Goal: Check status: Check status

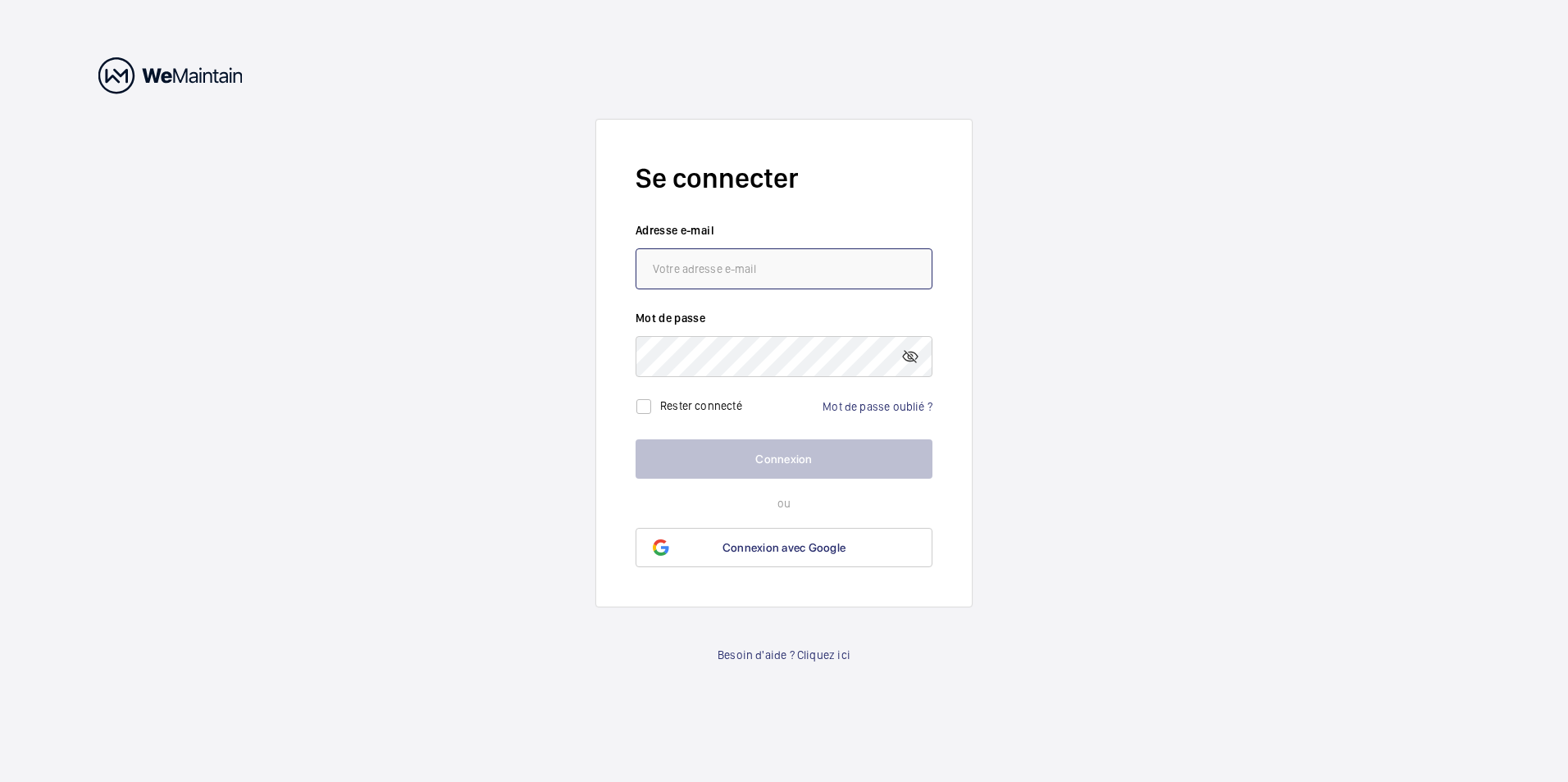
click at [742, 269] on input "email" at bounding box center [784, 269] width 297 height 41
type input "[EMAIL_ADDRESS][DOMAIN_NAME]"
click at [828, 653] on link "Besoin d'aide ? Cliquez ici" at bounding box center [783, 655] width 133 height 16
click at [883, 410] on link "Mot de passe oublié ?" at bounding box center [876, 406] width 109 height 14
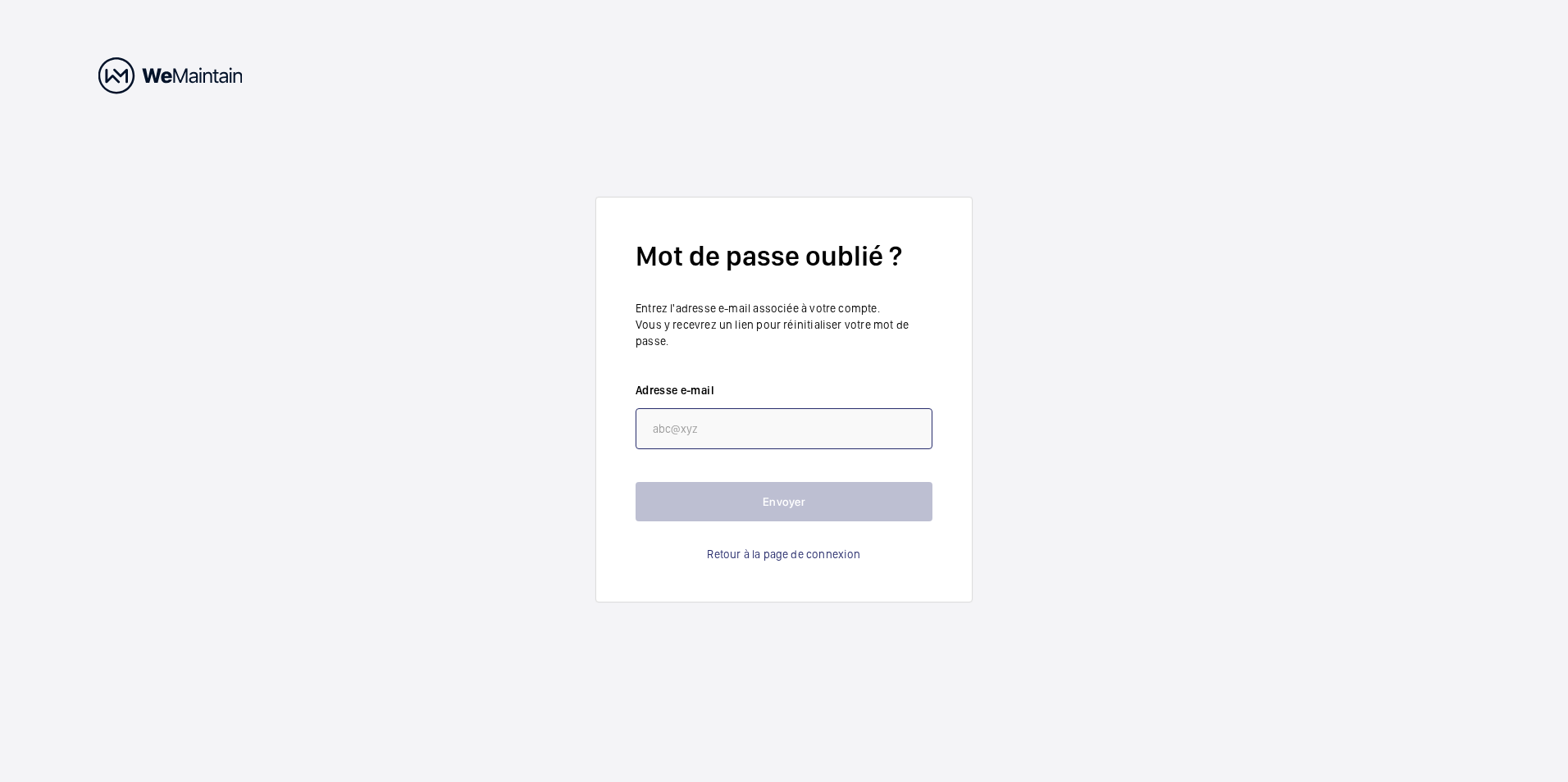
click at [738, 428] on input "email" at bounding box center [784, 429] width 297 height 41
type input "[EMAIL_ADDRESS][DOMAIN_NAME]"
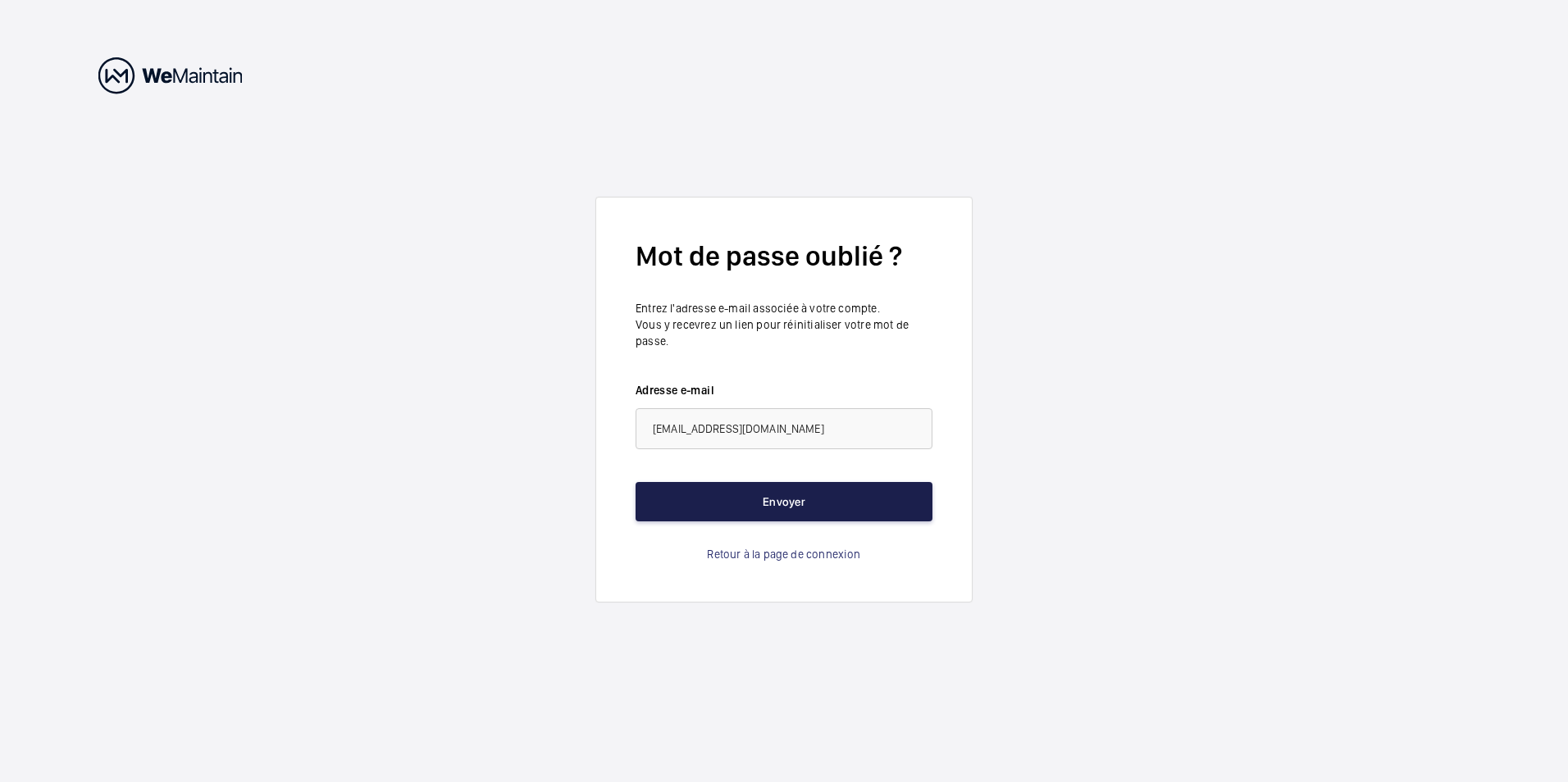
click at [816, 505] on button "Envoyer" at bounding box center [784, 502] width 297 height 40
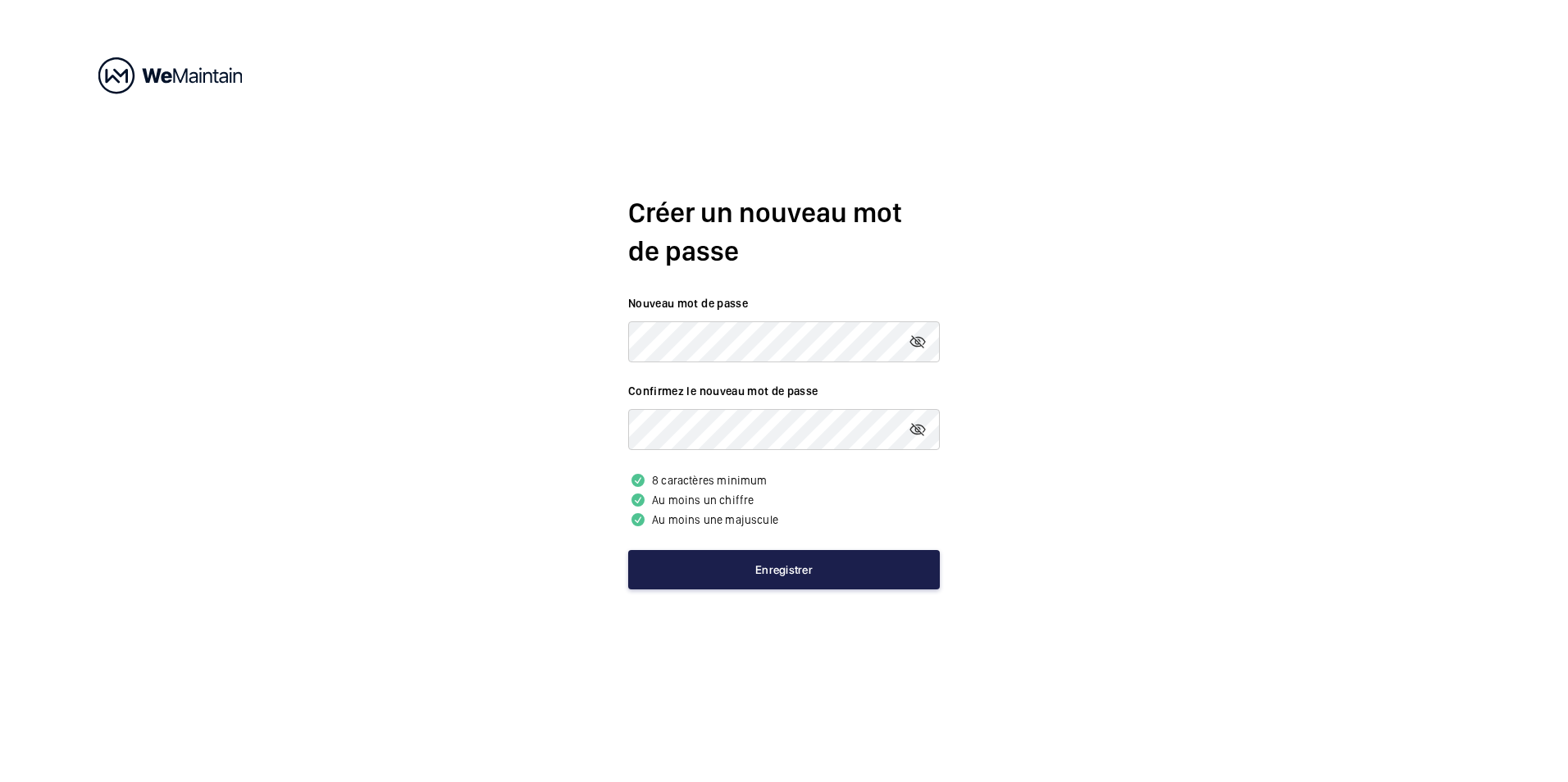
click at [850, 572] on button "Enregistrer" at bounding box center [784, 570] width 312 height 40
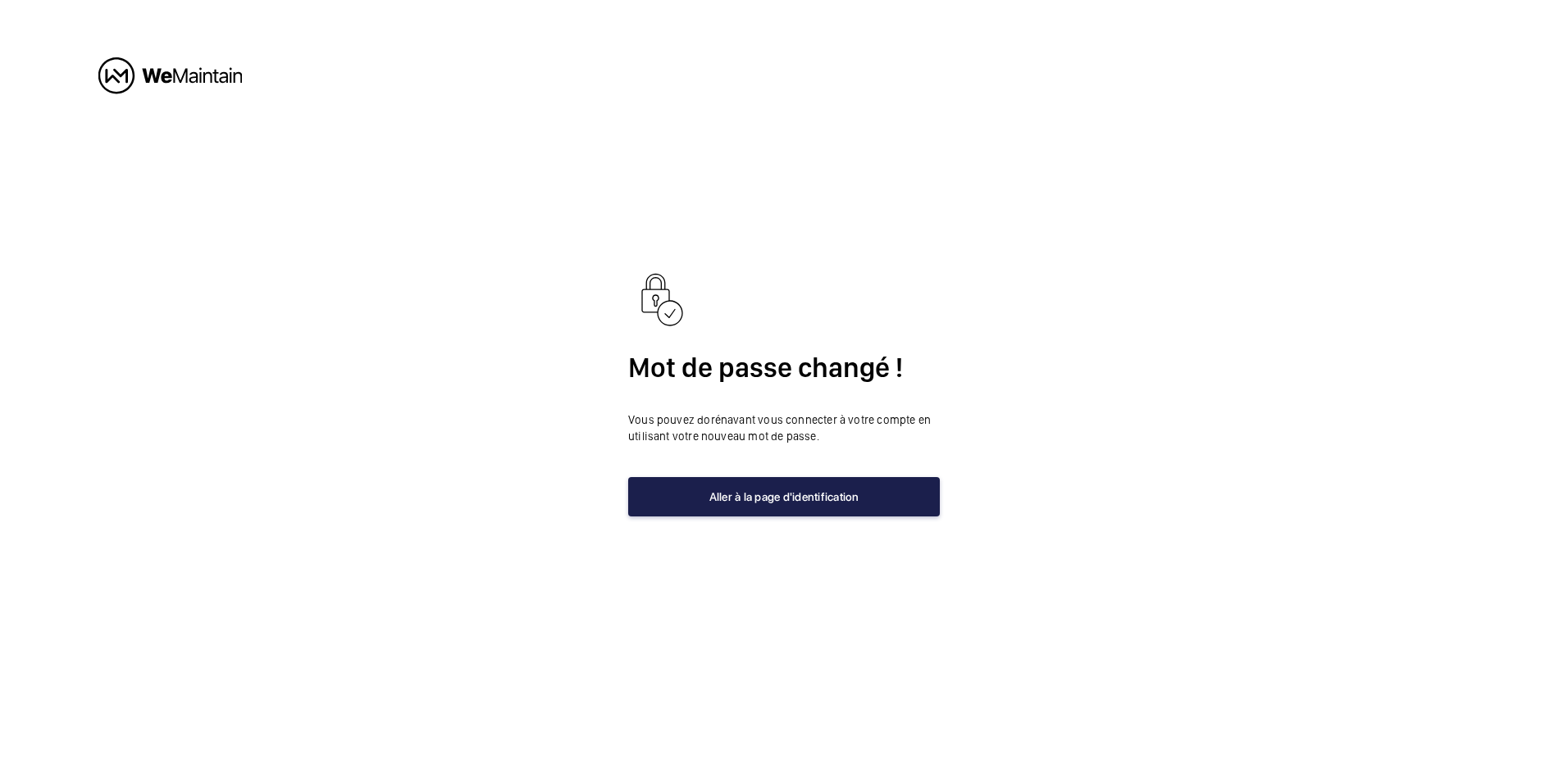
click at [807, 504] on button "Aller à la page d'identification" at bounding box center [784, 497] width 312 height 40
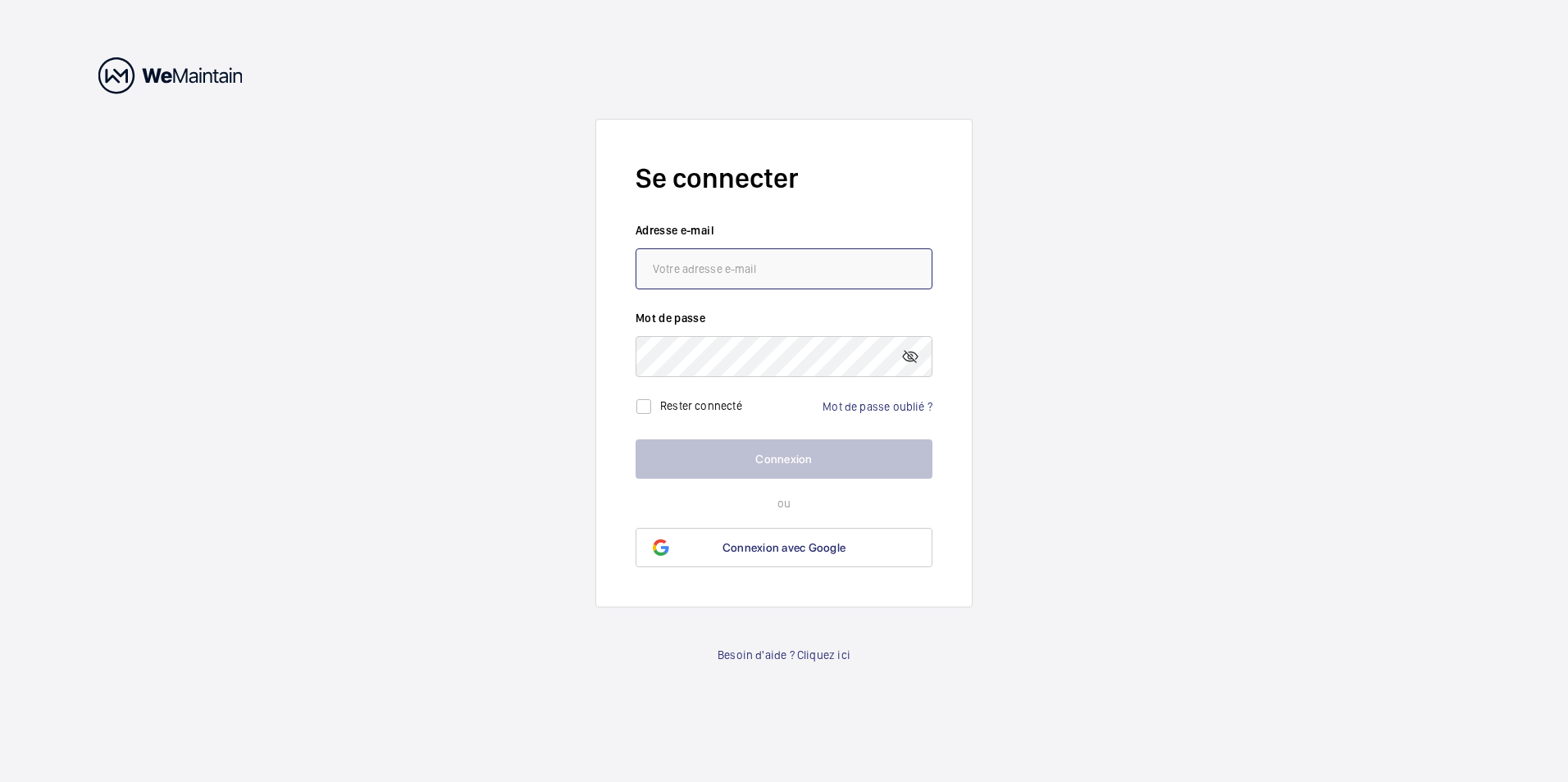
click at [755, 273] on input "email" at bounding box center [784, 269] width 297 height 41
type input "[EMAIL_ADDRESS][DOMAIN_NAME]"
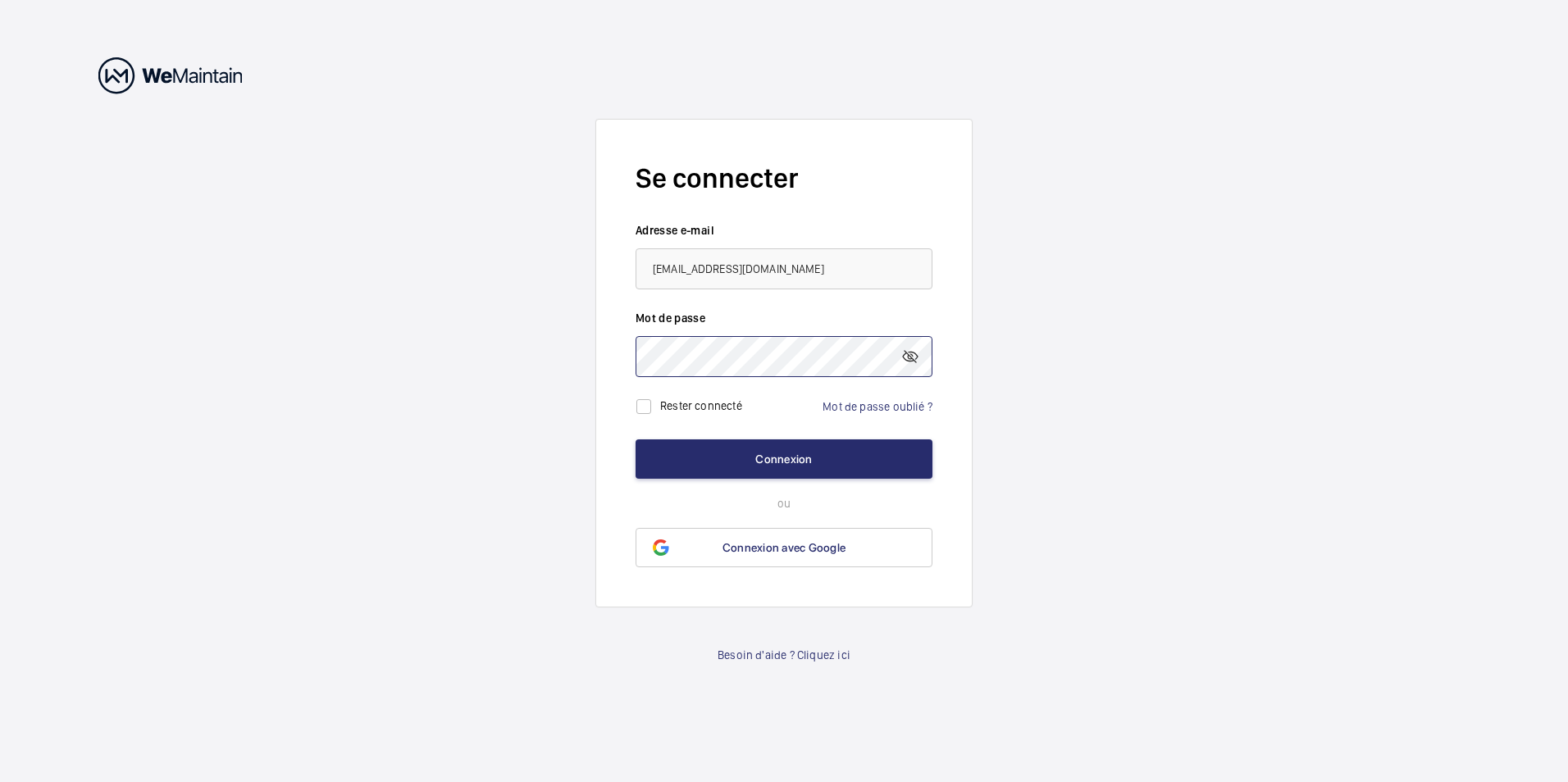
click at [636, 439] on button "Connexion" at bounding box center [784, 459] width 297 height 40
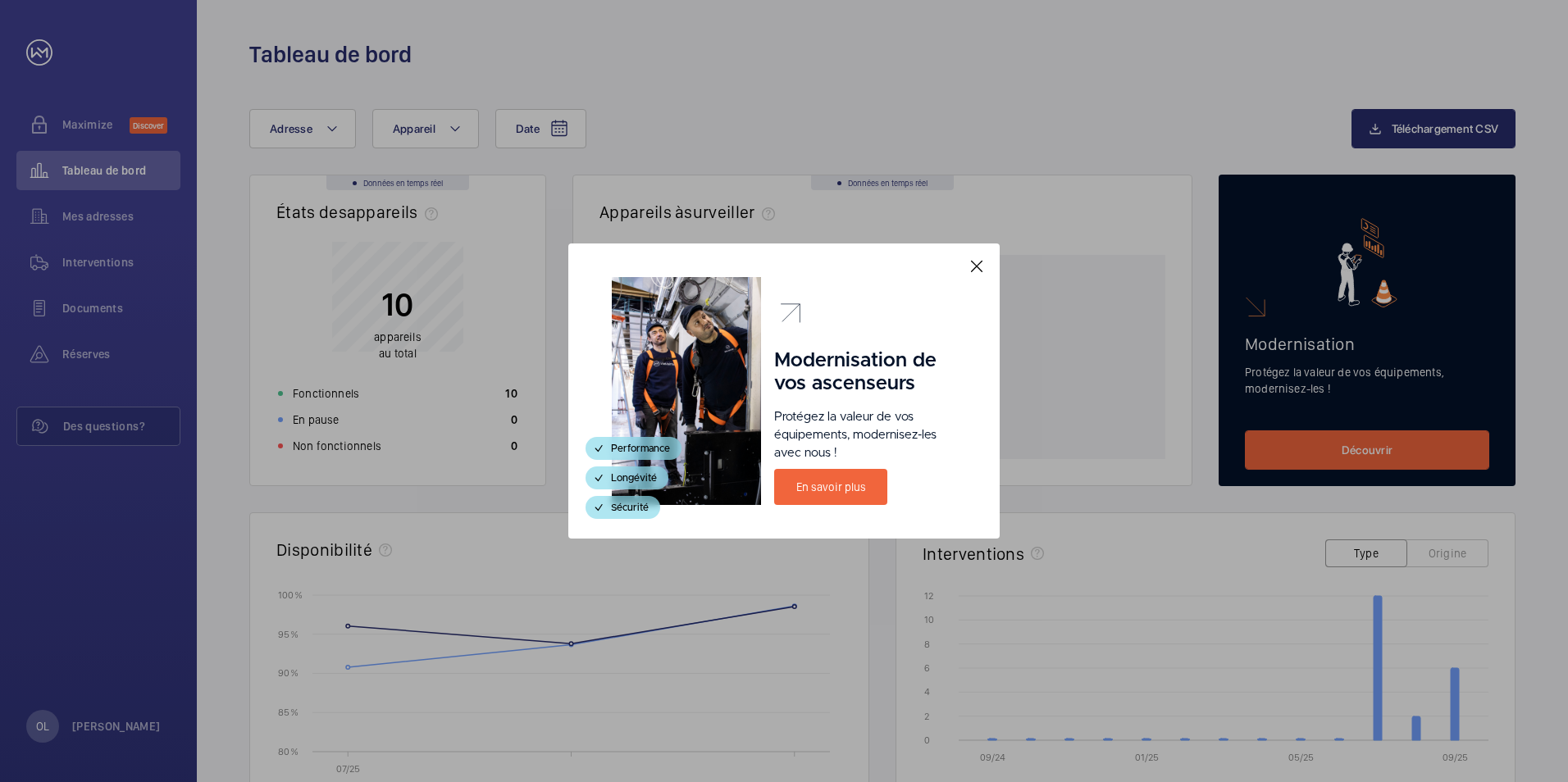
click at [975, 265] on mat-icon at bounding box center [977, 267] width 20 height 20
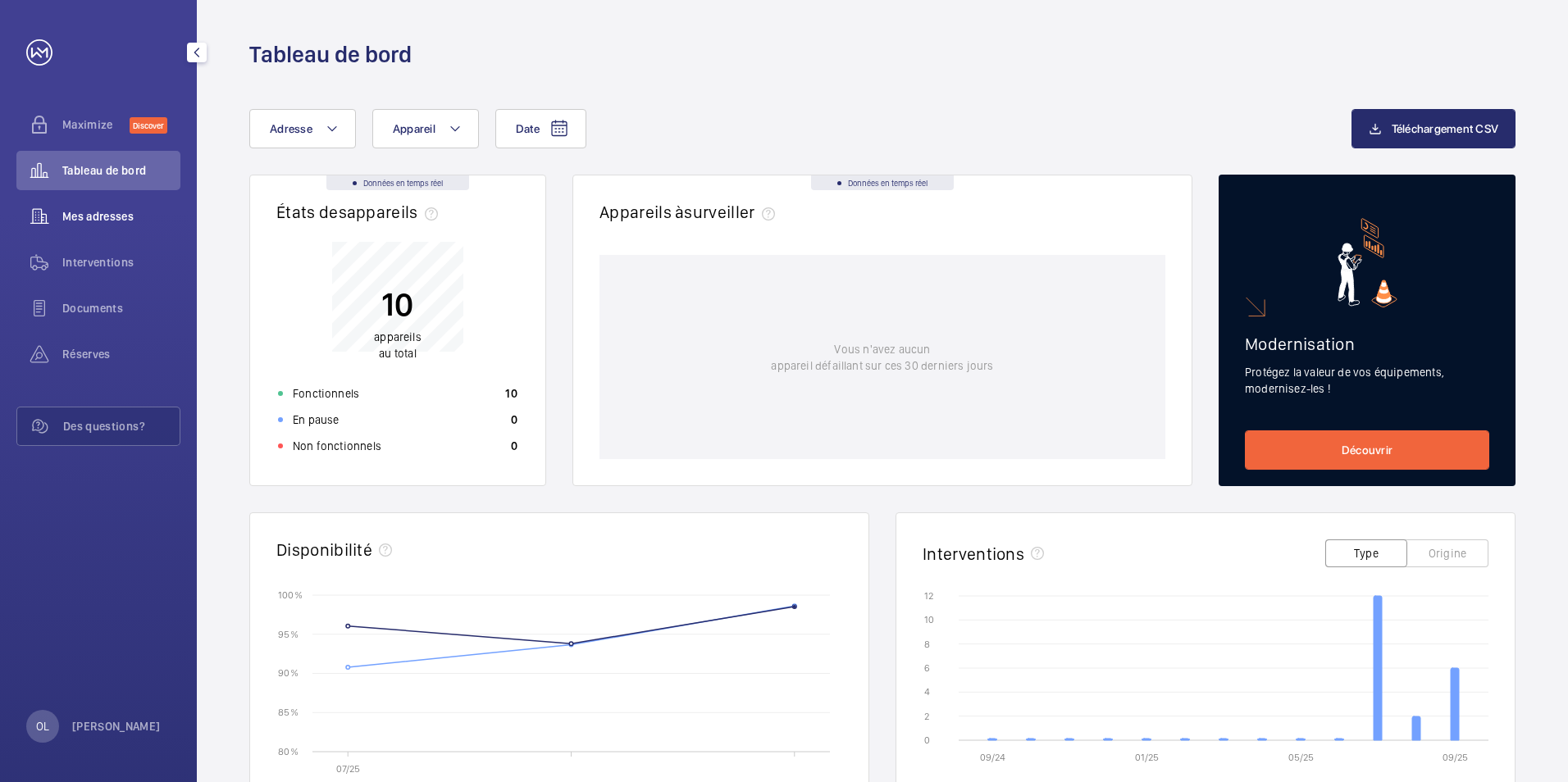
click at [99, 219] on span "Mes adresses" at bounding box center [121, 216] width 118 height 16
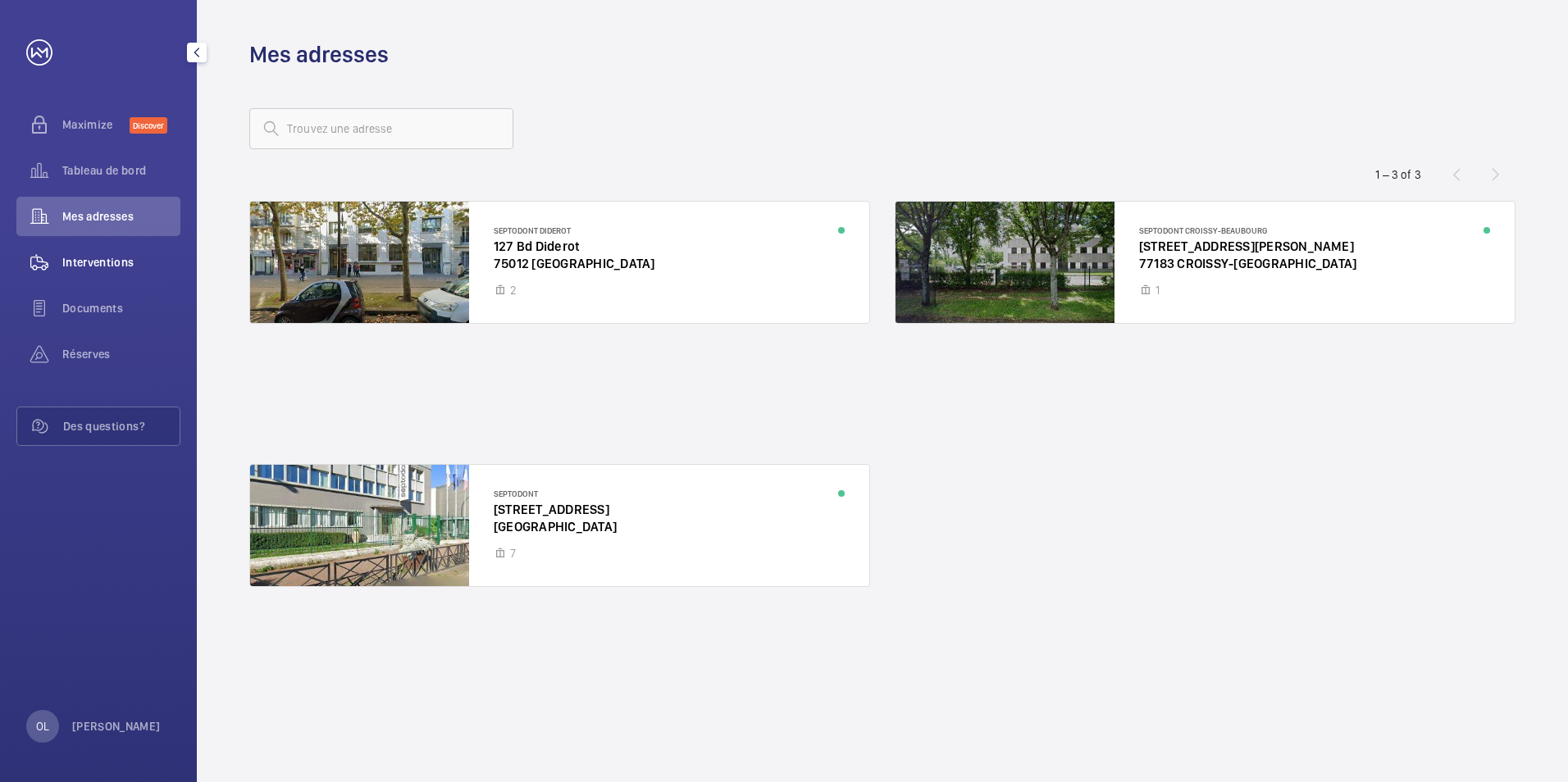
click at [110, 267] on span "Interventions" at bounding box center [121, 262] width 118 height 16
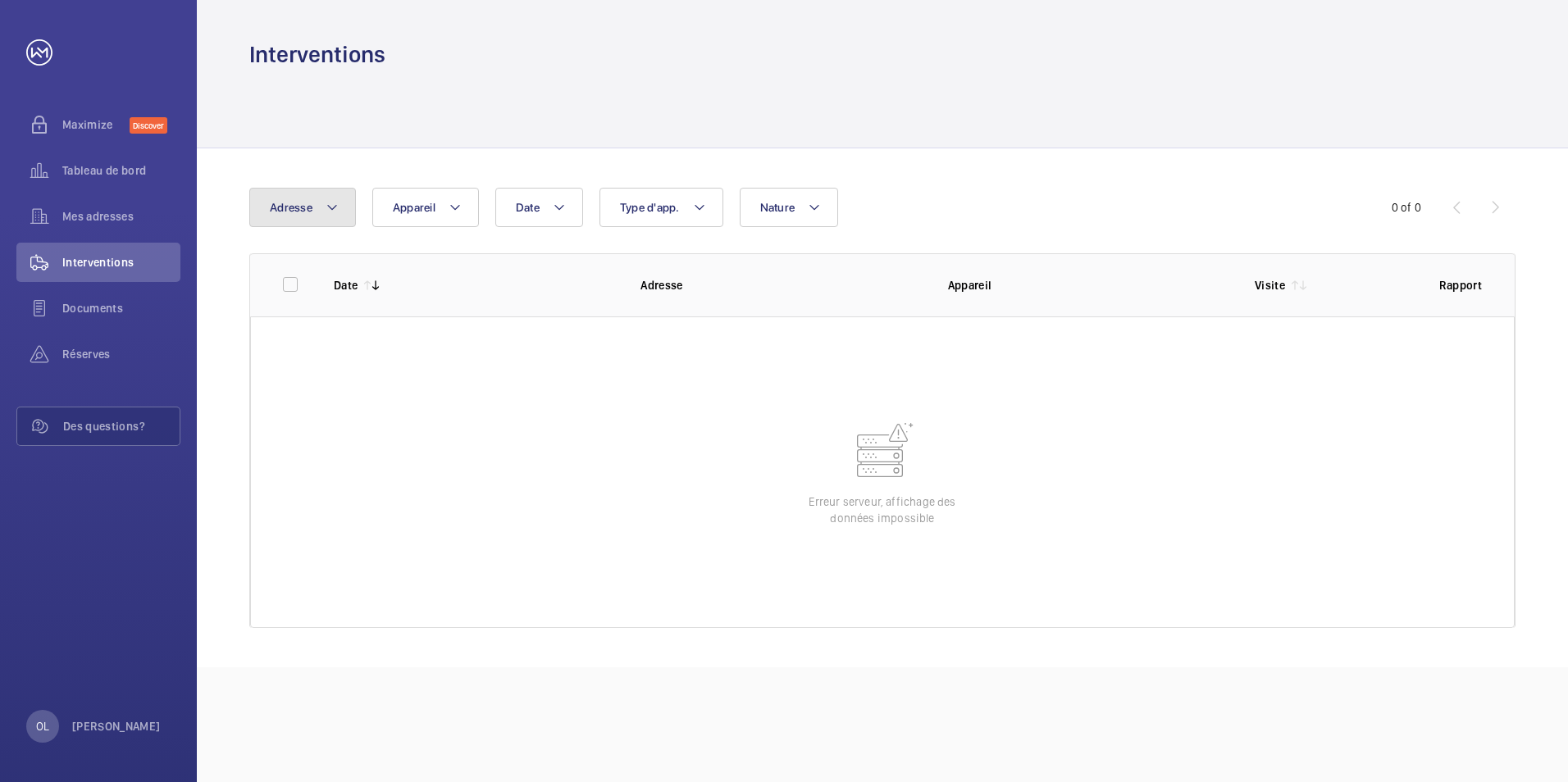
click at [331, 206] on mat-icon at bounding box center [332, 208] width 14 height 20
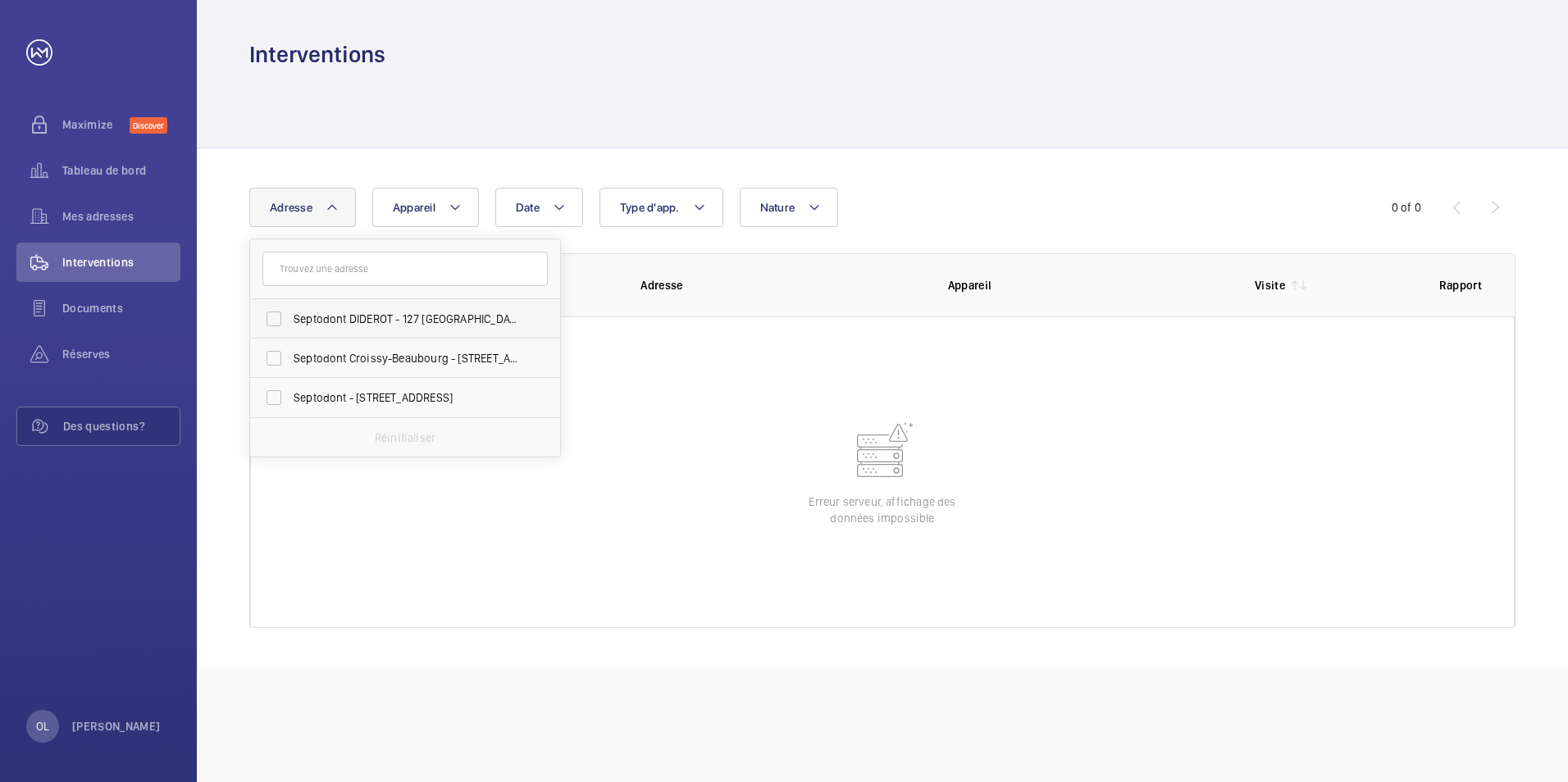
click at [363, 315] on span "Septodont DIDEROT - 127 Bd Diderot, PARIS 75012" at bounding box center [406, 319] width 225 height 16
click at [290, 315] on input "Septodont DIDEROT - 127 Bd Diderot, PARIS 75012" at bounding box center [274, 319] width 33 height 33
checkbox input "true"
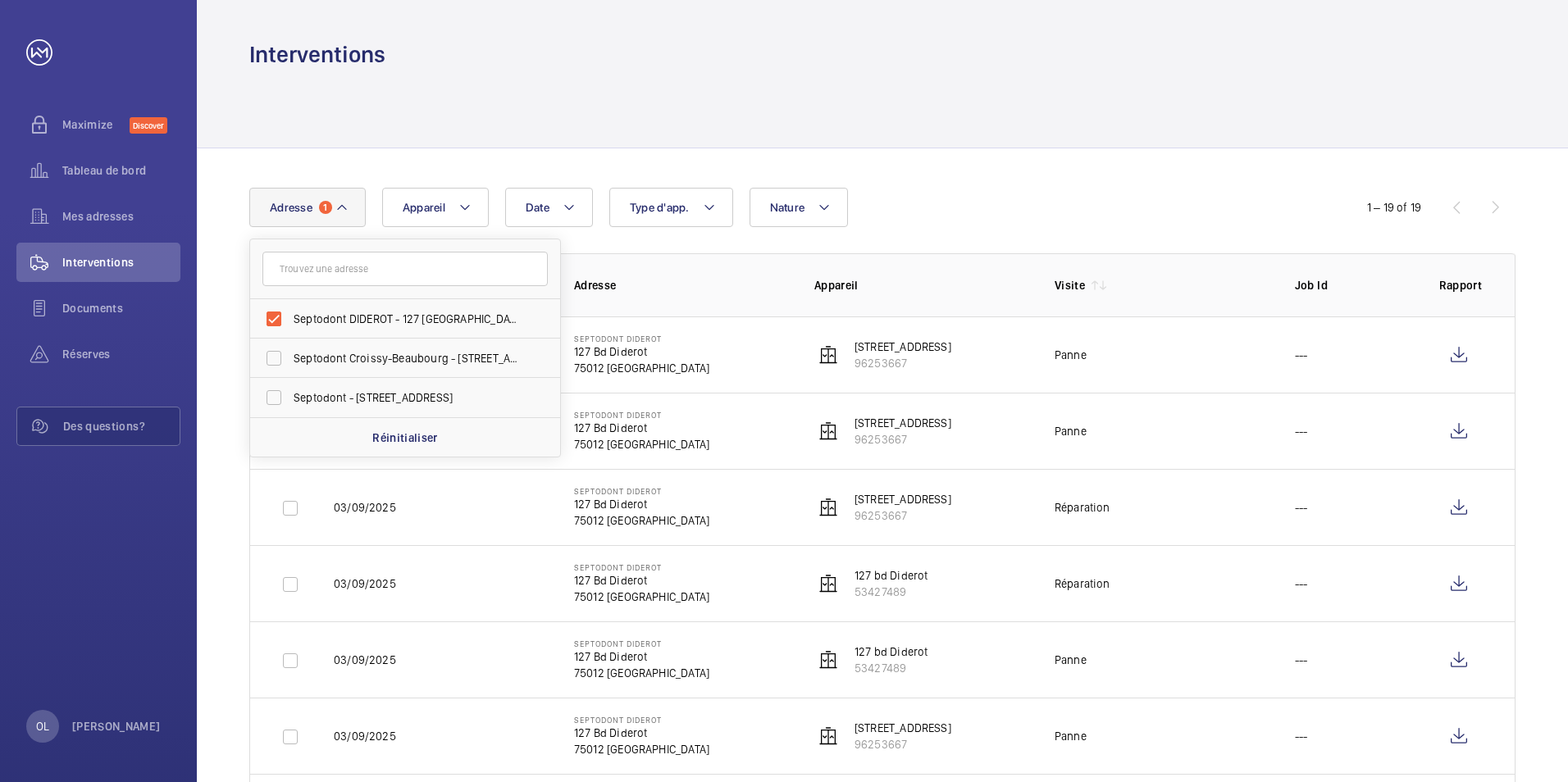
click at [869, 222] on div "Date Adresse 1 Septodont DIDEROT - 127 Bd Diderot, PARIS 75012 Septodont Croiss…" at bounding box center [784, 208] width 1069 height 40
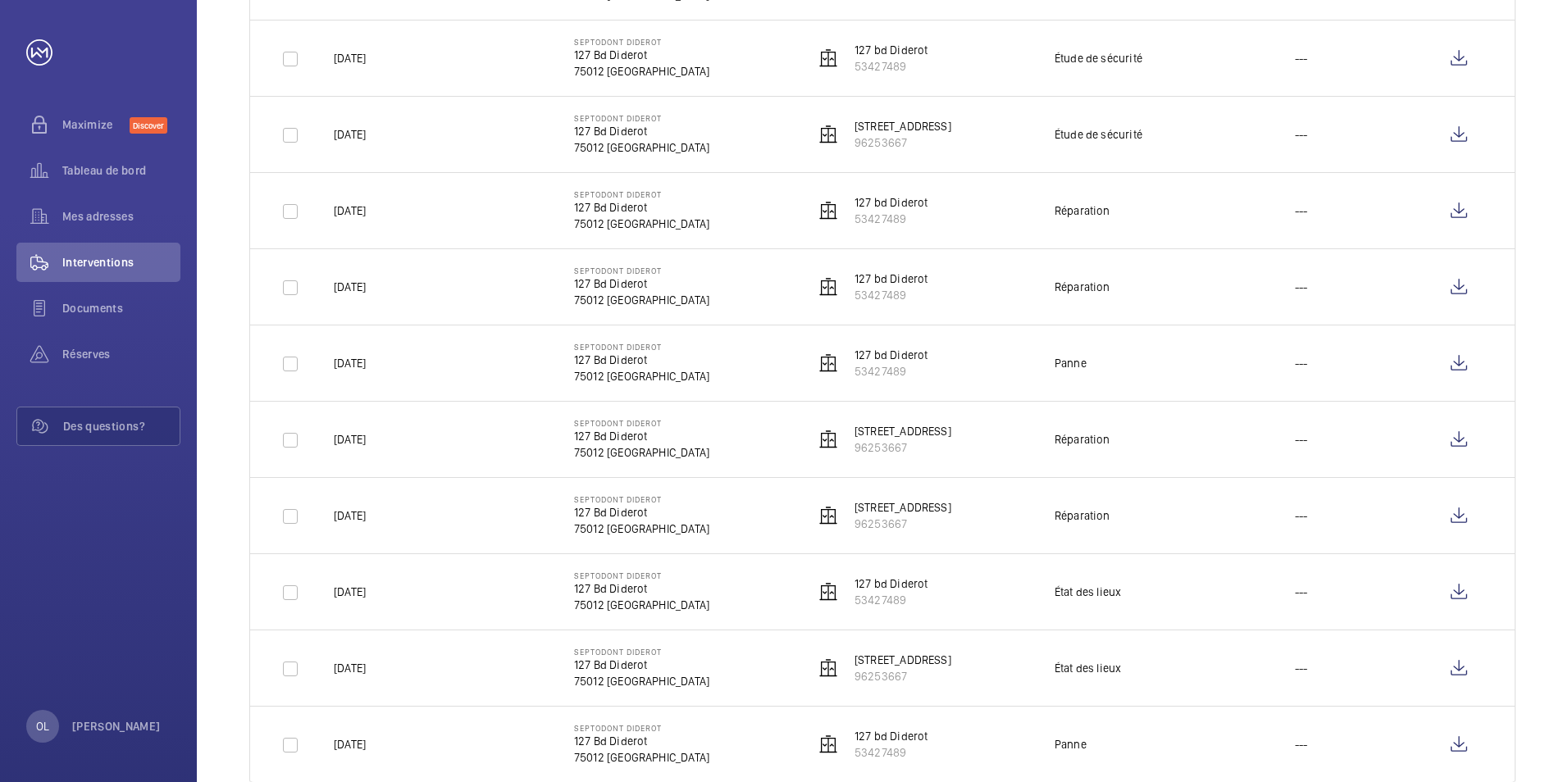
scroll to position [1023, 0]
